Goal: Transaction & Acquisition: Download file/media

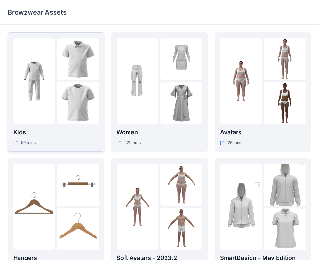
click at [72, 96] on img at bounding box center [78, 103] width 42 height 42
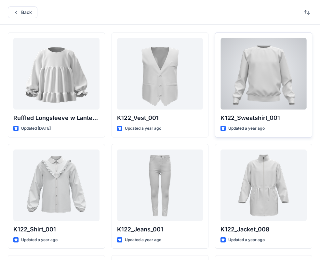
click at [278, 85] on div at bounding box center [263, 73] width 86 height 71
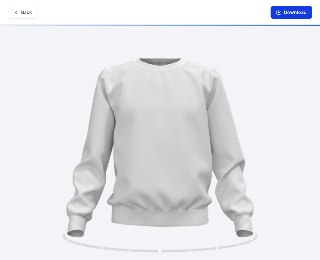
click at [279, 12] on icon "button" at bounding box center [278, 11] width 3 height 3
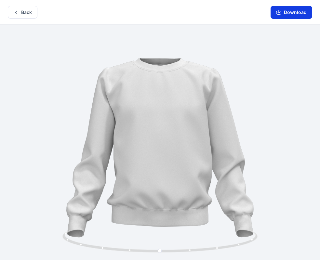
drag, startPoint x: 300, startPoint y: 13, endPoint x: 300, endPoint y: 8, distance: 5.2
click at [300, 13] on button "Download" at bounding box center [291, 12] width 42 height 13
